Goal: Information Seeking & Learning: Learn about a topic

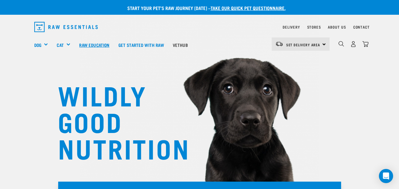
click at [93, 47] on link "Raw Education" at bounding box center [94, 45] width 39 height 24
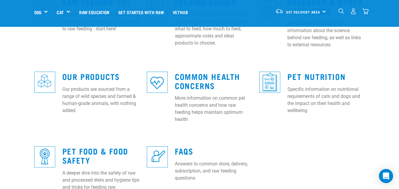
scroll to position [154, 0]
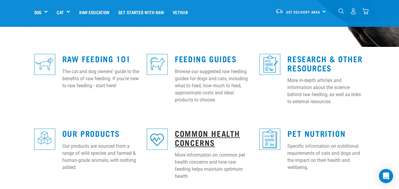
click at [190, 136] on link "Common Health Concerns" at bounding box center [207, 138] width 65 height 14
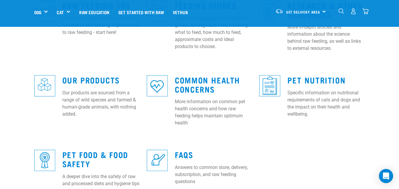
scroll to position [113, 0]
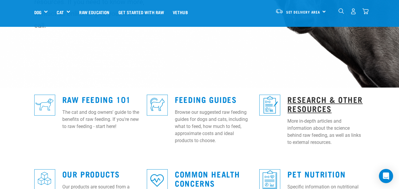
click at [312, 97] on link "Research & Other Resources" at bounding box center [324, 104] width 75 height 14
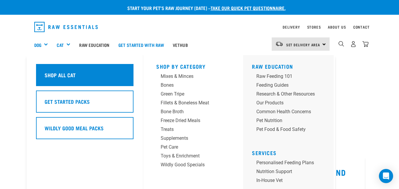
click at [69, 66] on div "Shop All Cat" at bounding box center [84, 75] width 97 height 22
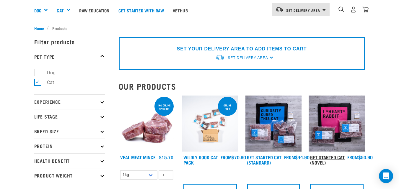
scroll to position [12, 0]
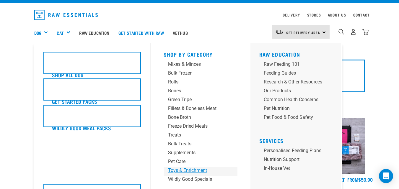
click at [200, 172] on div "Toys & Enrichment" at bounding box center [195, 170] width 55 height 7
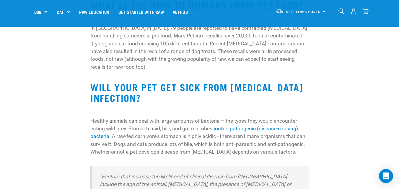
scroll to position [442, 0]
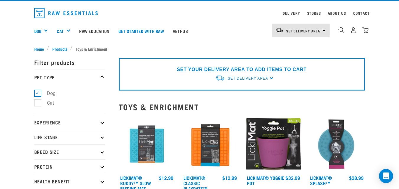
scroll to position [14, 0]
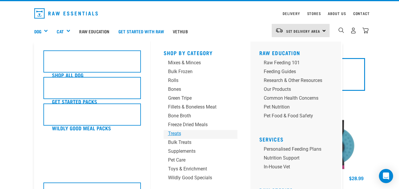
click at [176, 135] on div "Treats" at bounding box center [195, 133] width 55 height 7
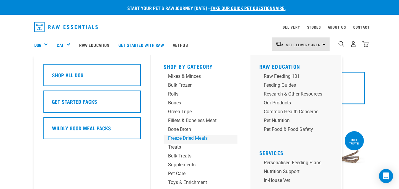
click at [187, 139] on div "Freeze Dried Meals" at bounding box center [195, 138] width 55 height 7
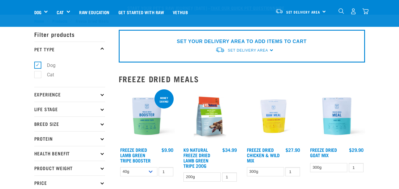
scroll to position [93, 0]
